Goal: Transaction & Acquisition: Purchase product/service

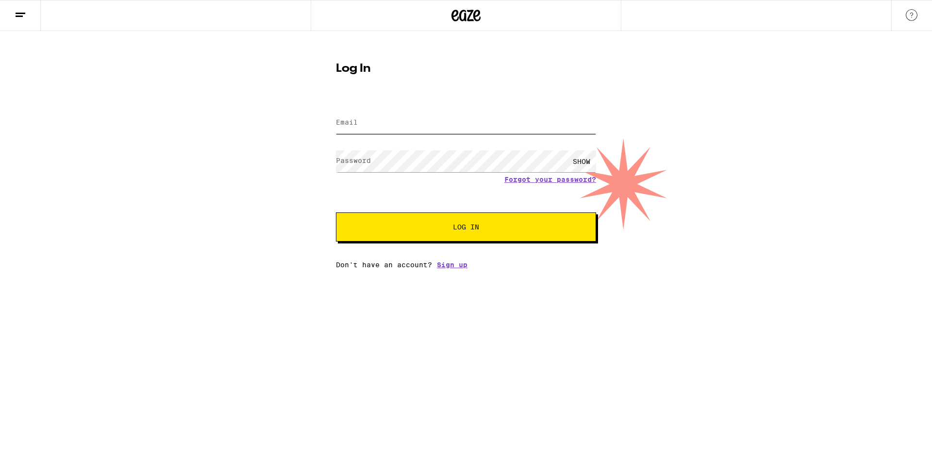
type input "gshinner@gmail.com"
click at [444, 230] on span "Log In" at bounding box center [466, 227] width 182 height 7
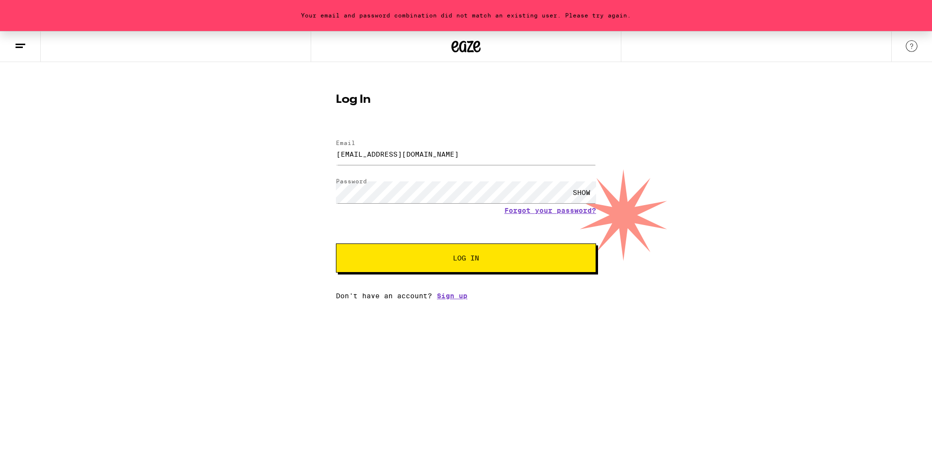
click at [579, 192] on div "SHOW" at bounding box center [581, 193] width 29 height 22
click at [530, 213] on link "Forgot your password?" at bounding box center [550, 211] width 92 height 8
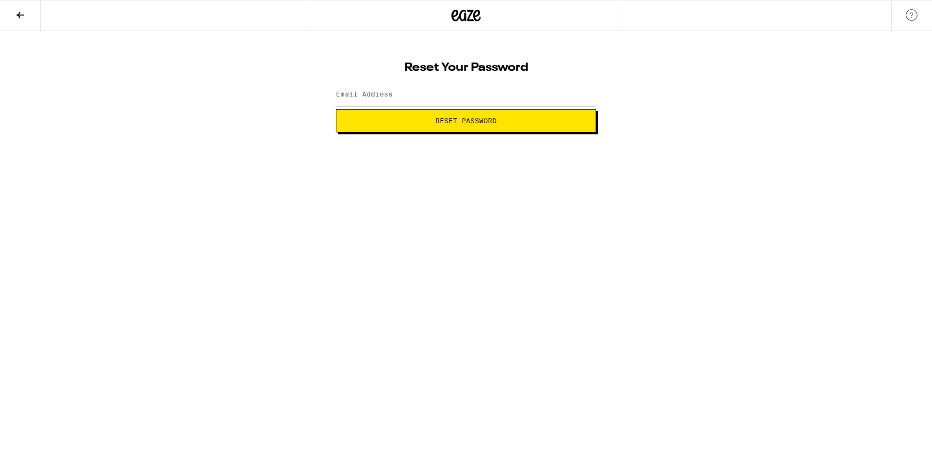
click at [456, 102] on input "Email Address" at bounding box center [466, 95] width 260 height 22
type input "gshinner@gmail.com"
click at [455, 120] on span "Reset Password" at bounding box center [465, 120] width 61 height 7
click at [451, 107] on div "SHOW" at bounding box center [466, 95] width 260 height 29
click at [577, 96] on div "SHOW" at bounding box center [581, 95] width 29 height 22
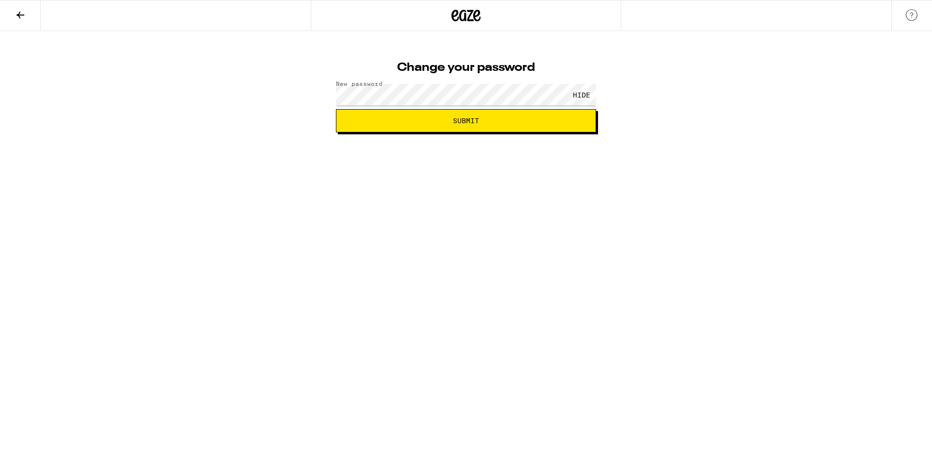
click at [495, 116] on button "Submit" at bounding box center [466, 120] width 260 height 23
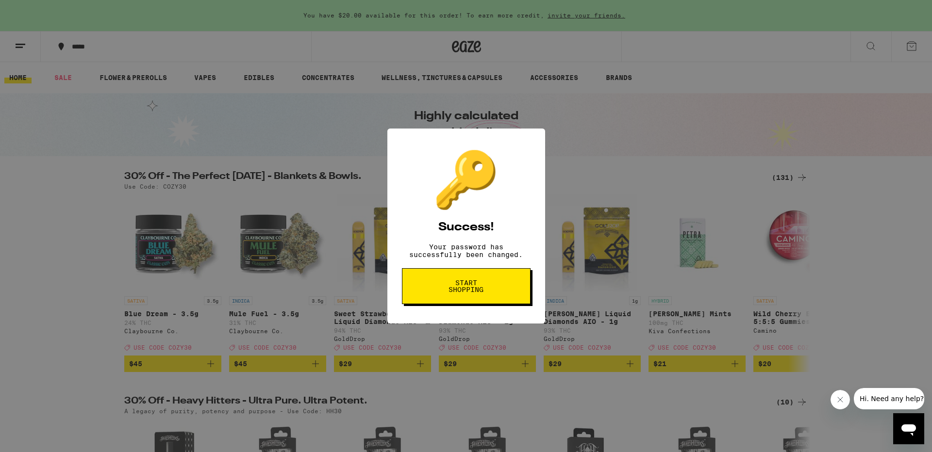
click at [479, 292] on span "Start shopping" at bounding box center [466, 287] width 50 height 14
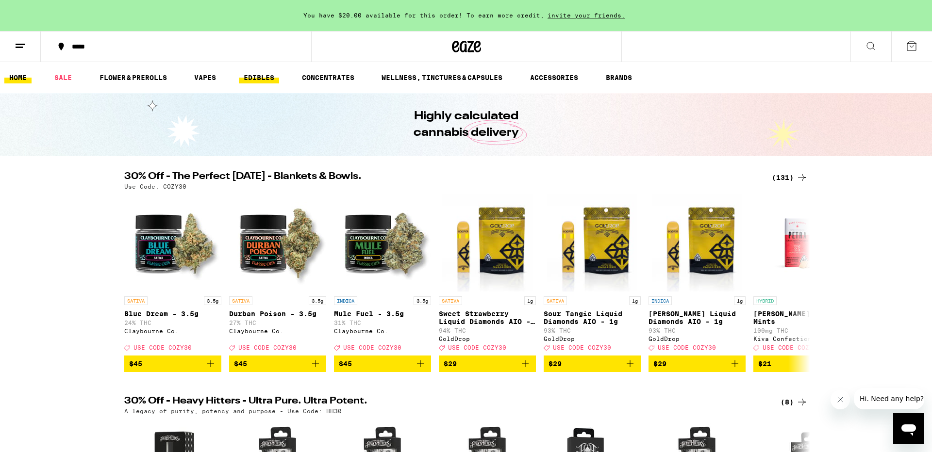
click at [266, 74] on link "EDIBLES" at bounding box center [259, 78] width 40 height 12
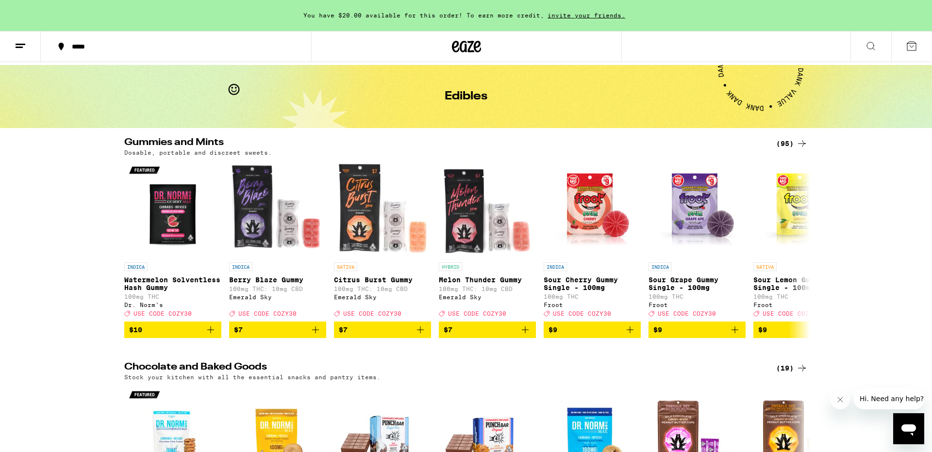
scroll to position [38, 0]
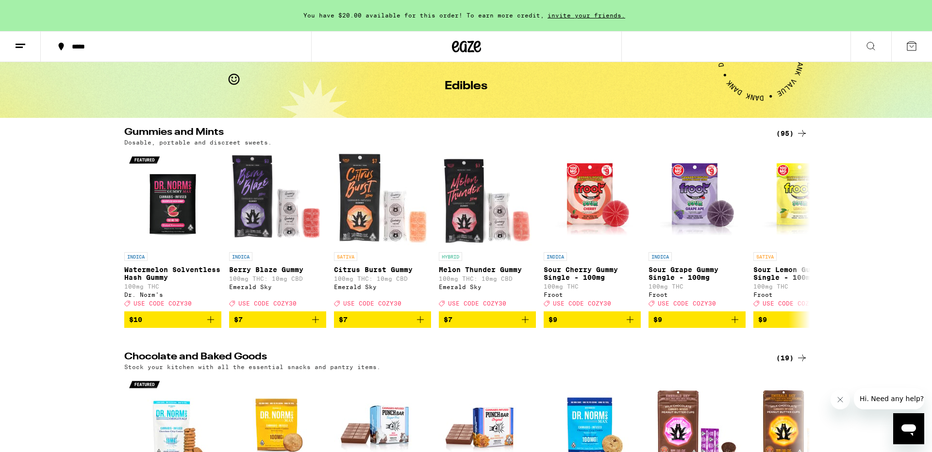
click at [869, 46] on icon at bounding box center [871, 46] width 12 height 12
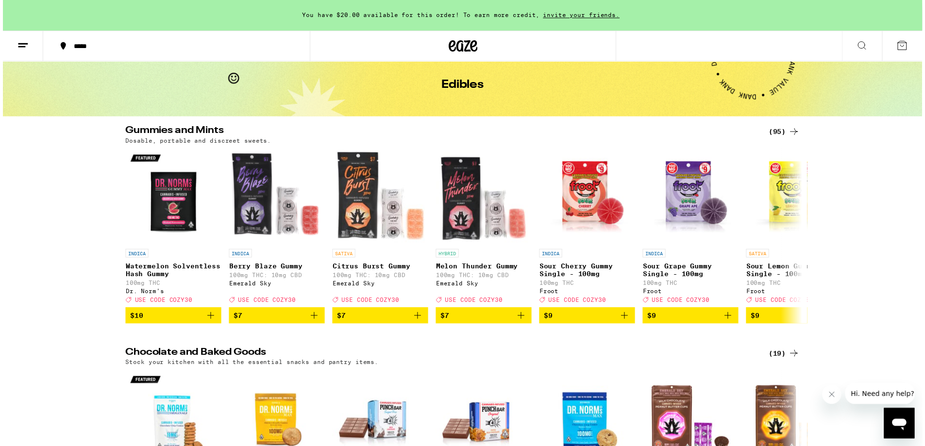
scroll to position [0, 0]
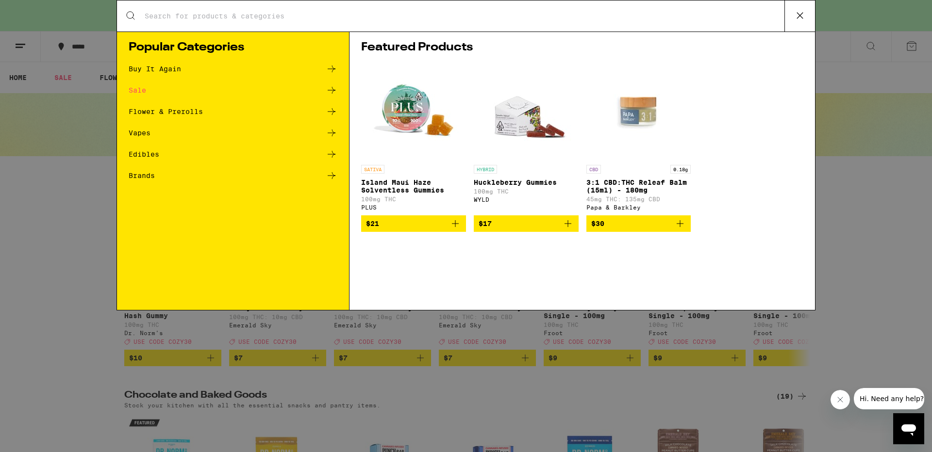
click at [523, 117] on img "Open page for Huckleberry Gummies from WYLD" at bounding box center [526, 111] width 97 height 97
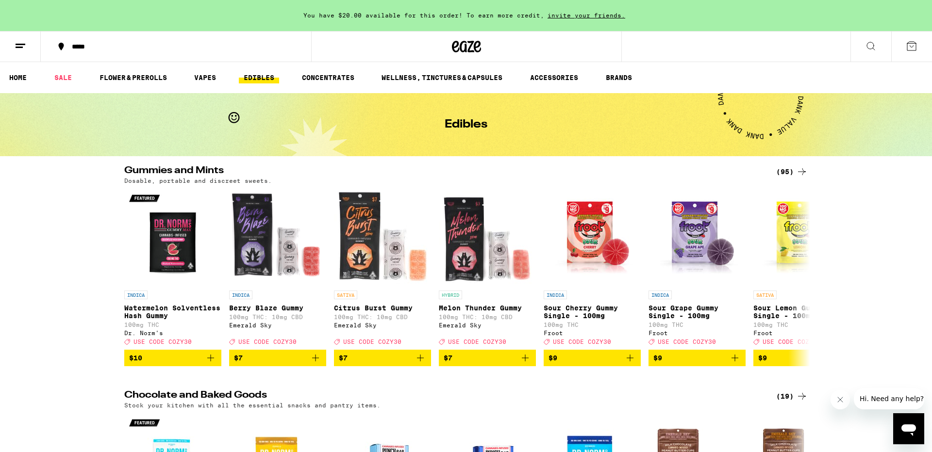
click at [876, 45] on icon at bounding box center [871, 46] width 12 height 12
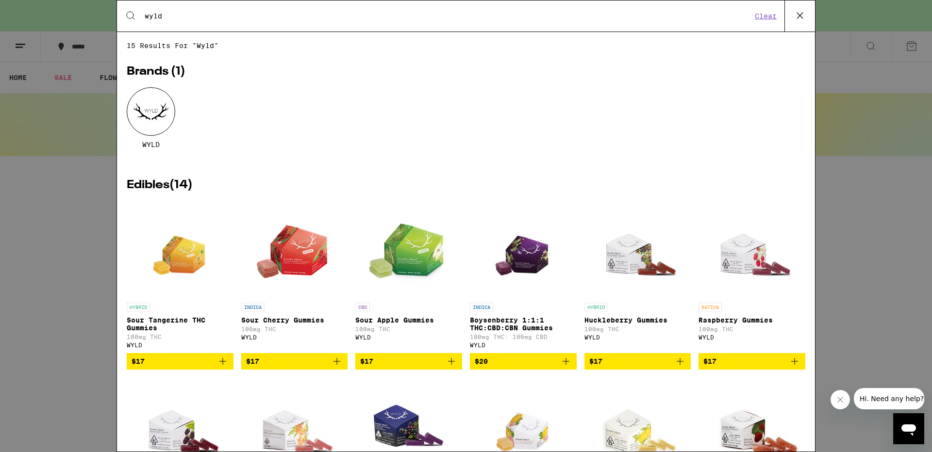
type input "wyld"
click at [529, 254] on img "Open page for Boysenberry 1:1:1 THC:CBD:CBN Gummies from WYLD" at bounding box center [522, 249] width 69 height 97
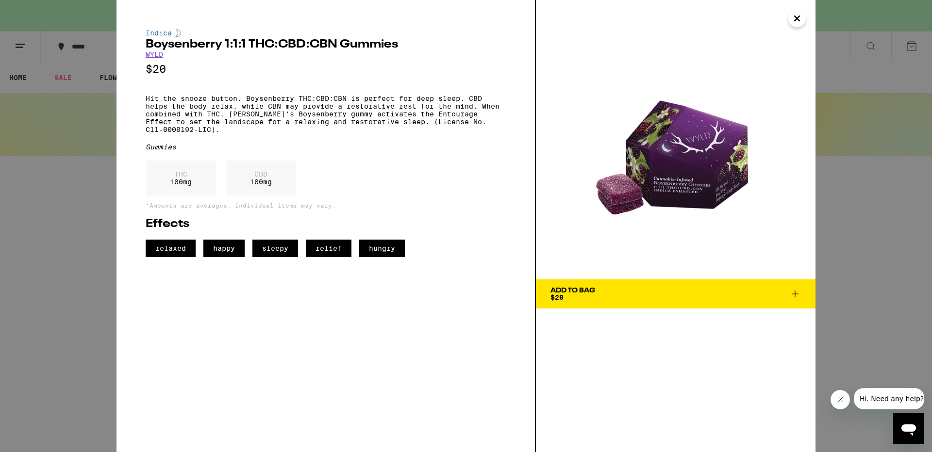
click at [794, 294] on icon at bounding box center [795, 294] width 7 height 7
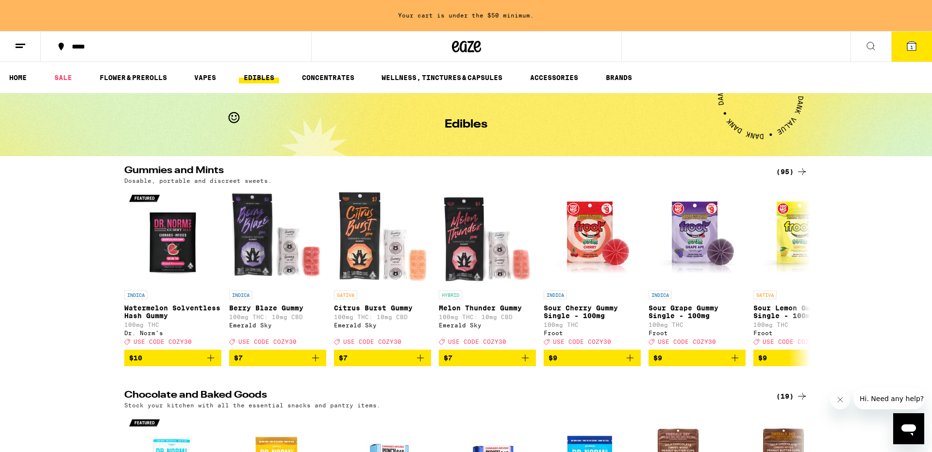
click at [913, 46] on icon at bounding box center [911, 46] width 9 height 9
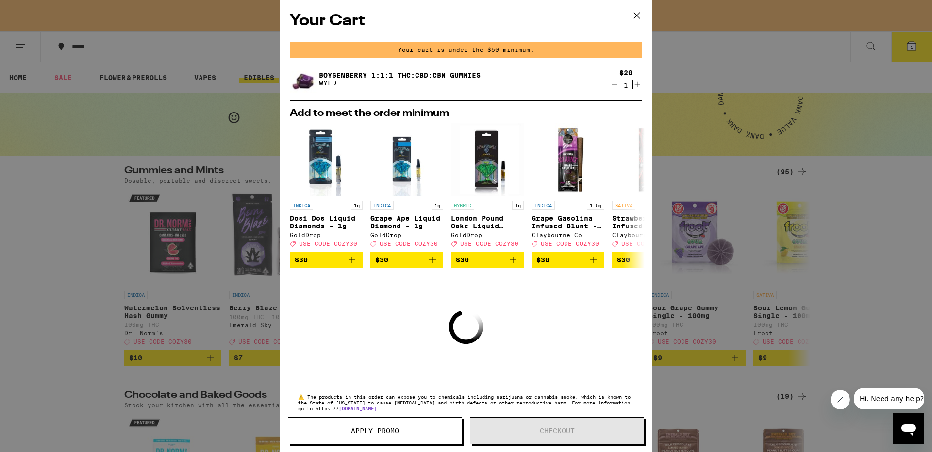
click at [637, 86] on icon "Increment" at bounding box center [637, 84] width 5 height 5
click at [636, 86] on icon "Increment" at bounding box center [637, 85] width 9 height 12
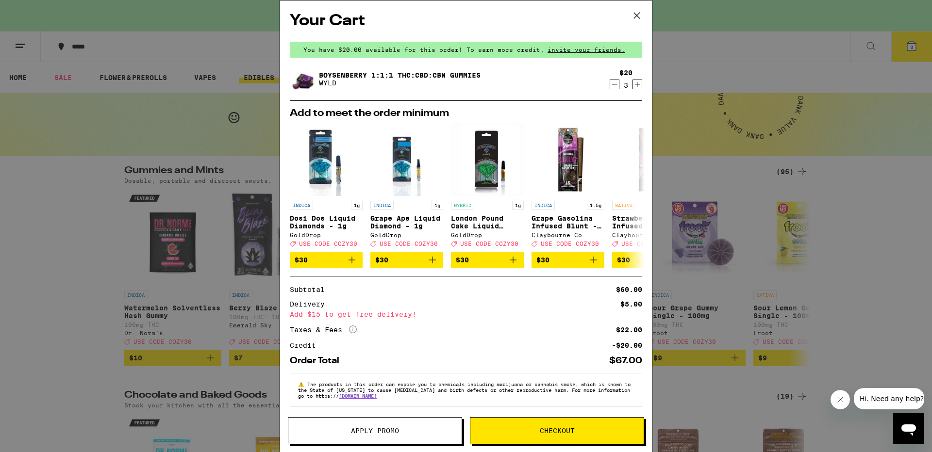
click at [613, 85] on icon "Decrement" at bounding box center [614, 85] width 9 height 12
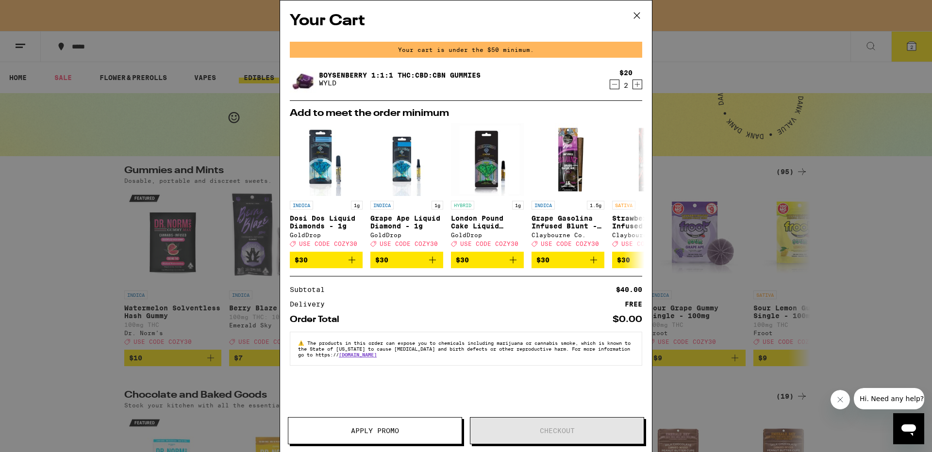
click at [639, 86] on icon "Increment" at bounding box center [637, 85] width 9 height 12
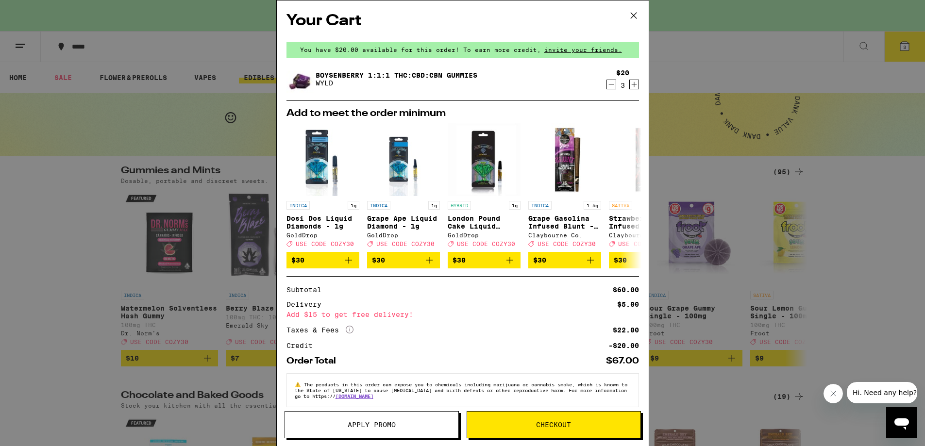
click at [546, 423] on span "Checkout" at bounding box center [553, 424] width 35 height 7
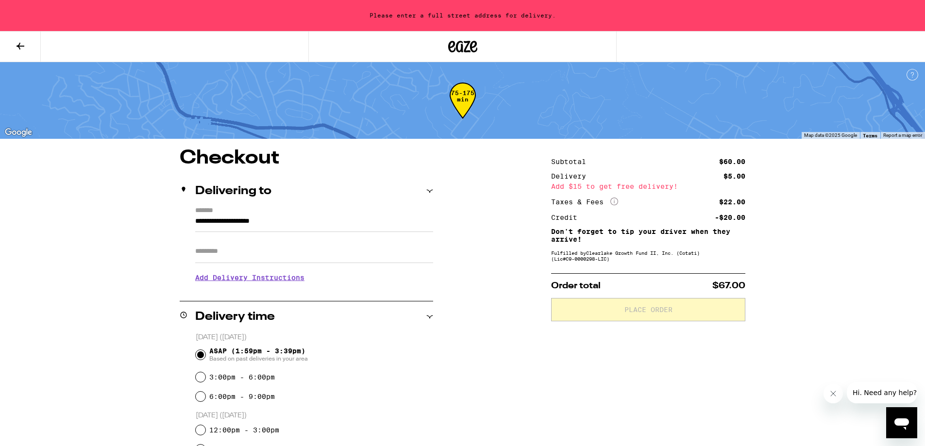
scroll to position [3, 0]
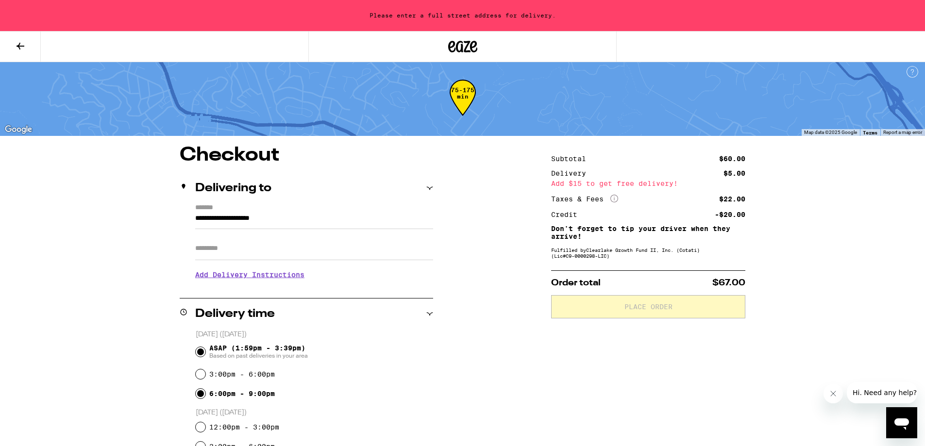
click at [203, 397] on input "6:00pm - 9:00pm" at bounding box center [201, 394] width 10 height 10
radio input "true"
click at [734, 160] on div "$60.00" at bounding box center [732, 158] width 26 height 7
click at [21, 43] on icon at bounding box center [21, 46] width 12 height 12
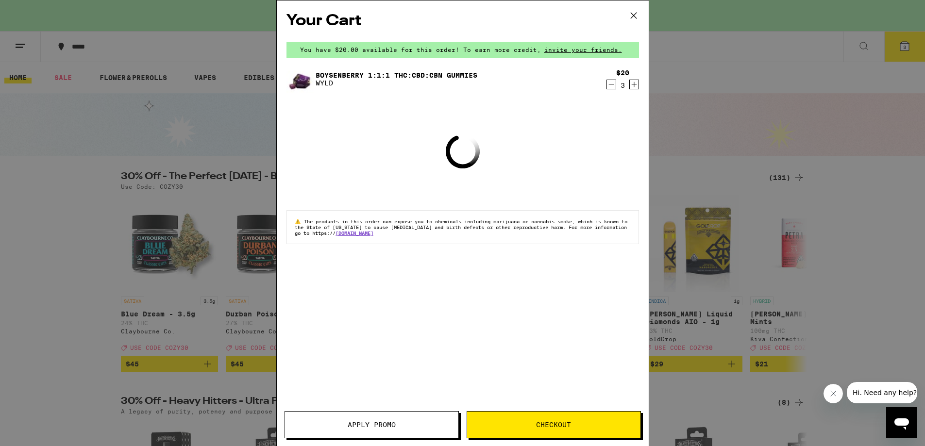
click at [635, 82] on icon "Increment" at bounding box center [633, 85] width 9 height 12
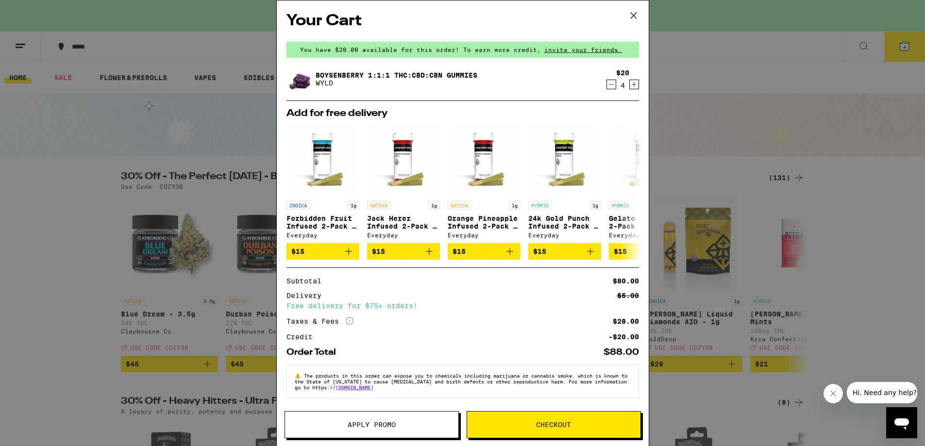
click at [563, 425] on span "Checkout" at bounding box center [553, 424] width 35 height 7
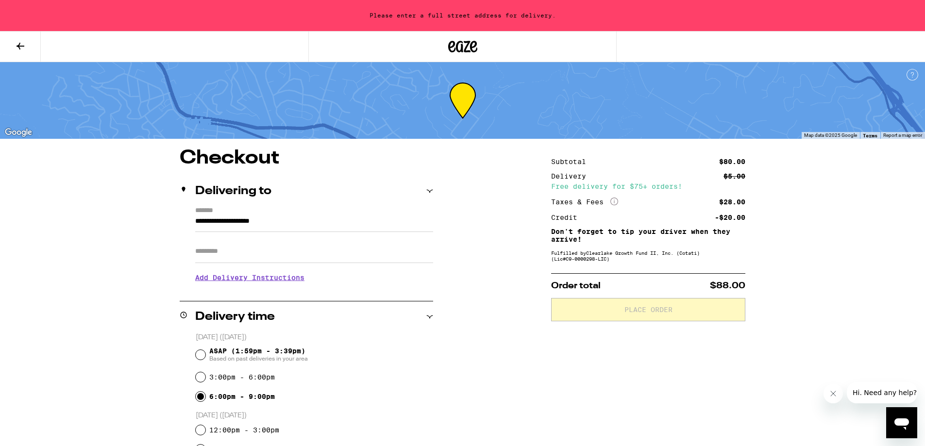
click at [298, 220] on input "**********" at bounding box center [314, 223] width 238 height 17
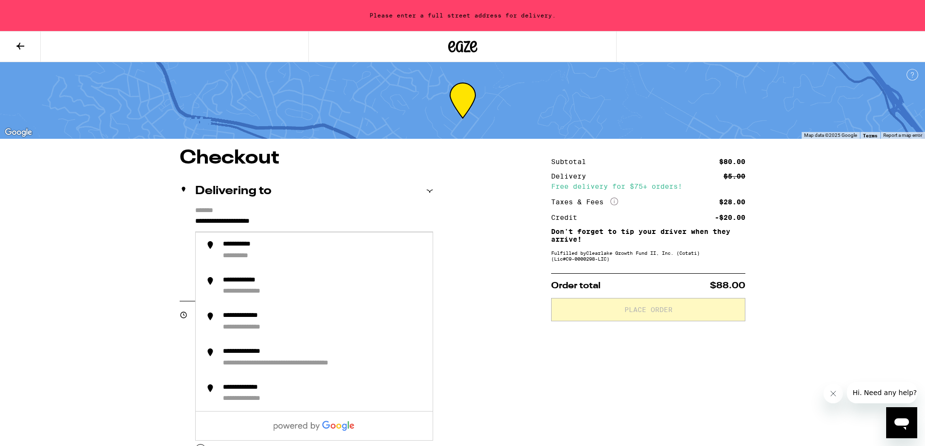
click at [292, 224] on input "**********" at bounding box center [314, 223] width 238 height 17
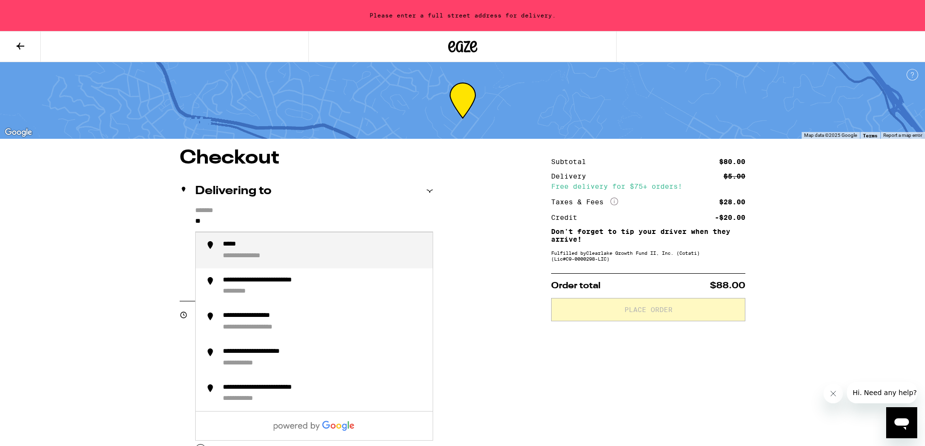
type input "*"
click at [275, 249] on div "**********" at bounding box center [256, 244] width 66 height 9
type input "**********"
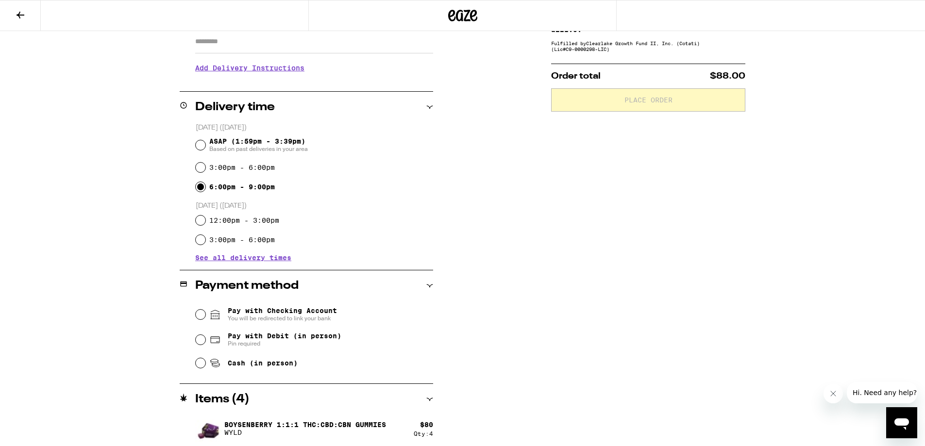
scroll to position [183, 0]
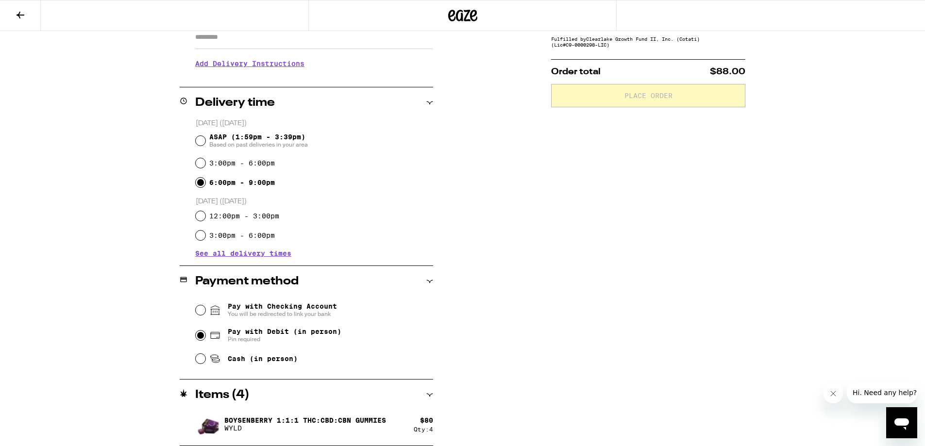
click at [197, 335] on input "Pay with Debit (in person) Pin required" at bounding box center [201, 336] width 10 height 10
radio input "true"
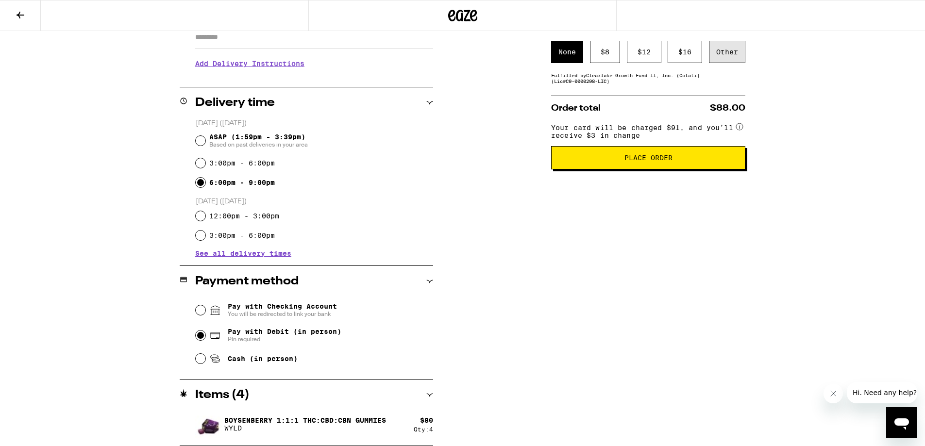
click at [731, 51] on div "Other" at bounding box center [727, 52] width 36 height 22
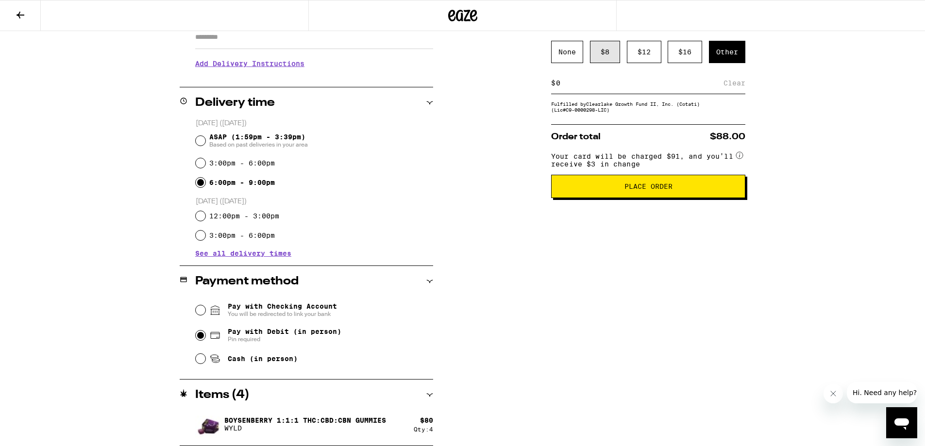
click at [602, 54] on div "$ 8" at bounding box center [605, 52] width 30 height 22
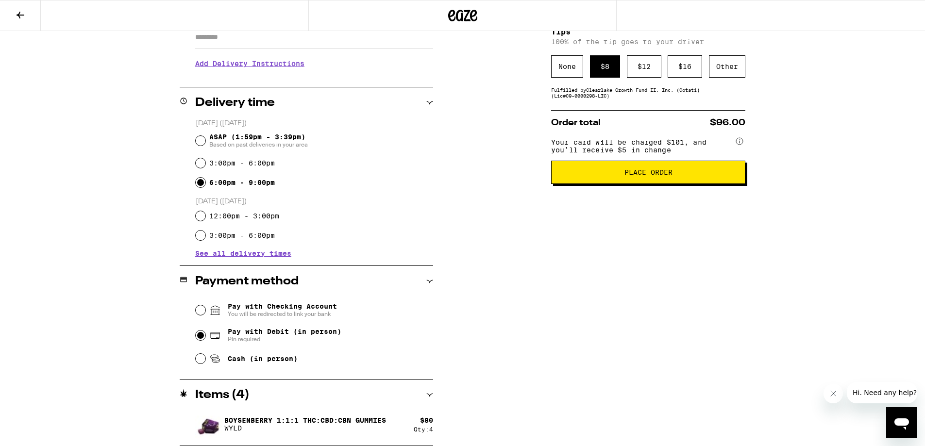
click at [634, 176] on span "Place Order" at bounding box center [648, 172] width 48 height 7
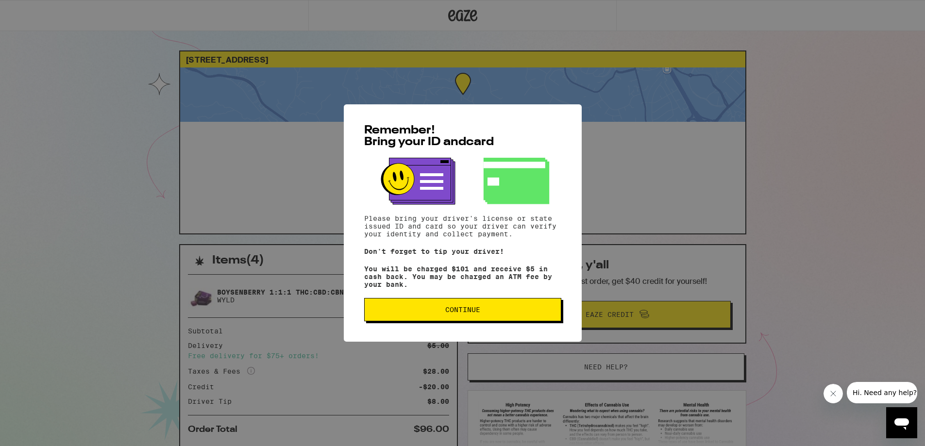
click at [457, 313] on span "Continue" at bounding box center [462, 309] width 35 height 7
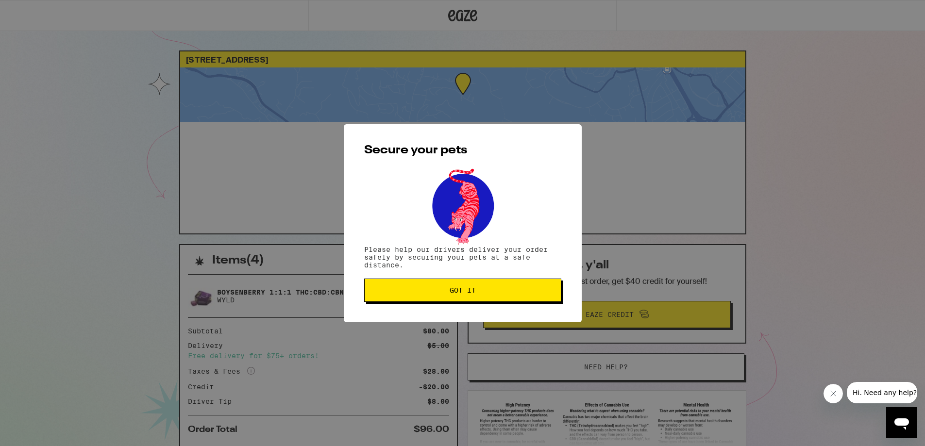
click at [459, 292] on span "Got it" at bounding box center [462, 290] width 26 height 7
